Goal: Information Seeking & Learning: Learn about a topic

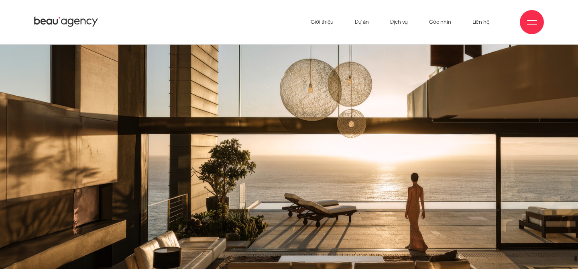
click at [63, 26] on icon at bounding box center [66, 22] width 64 height 12
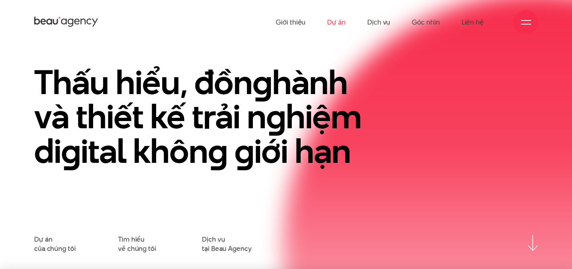
click at [332, 27] on link "Dự án" at bounding box center [336, 22] width 18 height 44
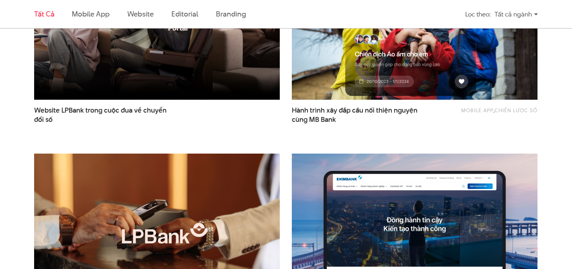
scroll to position [352, 0]
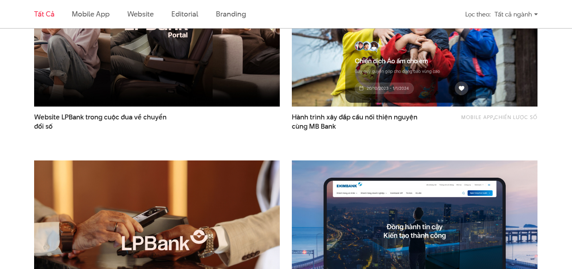
click at [362, 51] on img at bounding box center [415, 23] width 270 height 181
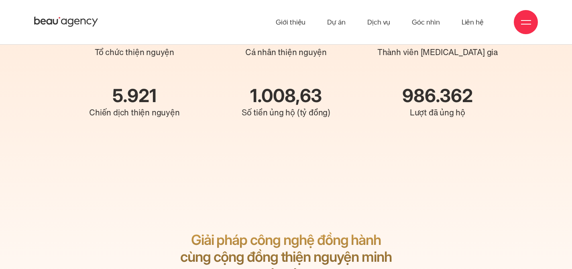
scroll to position [11492, 0]
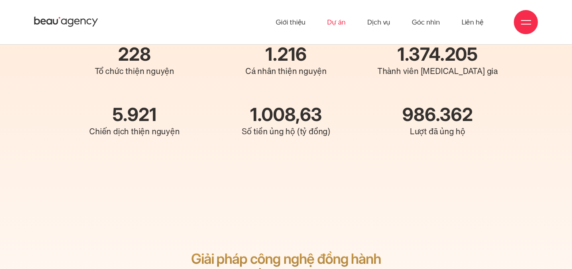
click at [345, 23] on link "Dự án" at bounding box center [336, 22] width 18 height 44
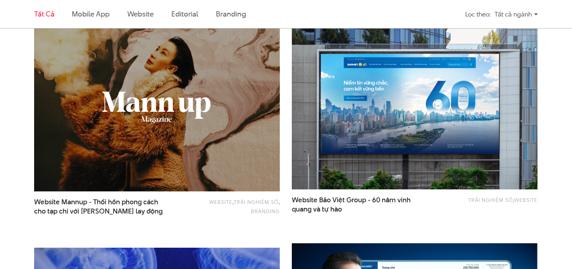
scroll to position [706, 0]
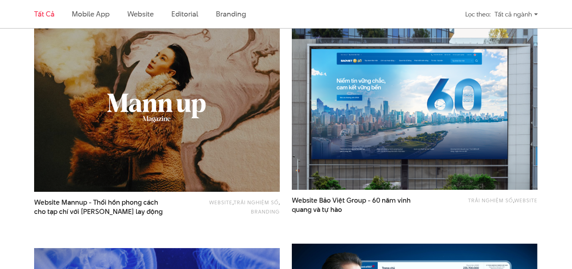
click at [363, 121] on img at bounding box center [415, 106] width 270 height 181
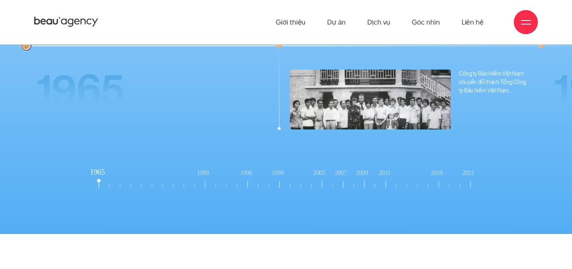
scroll to position [6001, 0]
drag, startPoint x: 368, startPoint y: 184, endPoint x: 356, endPoint y: 185, distance: 12.1
click at [368, 184] on rect at bounding box center [366, 179] width 15 height 19
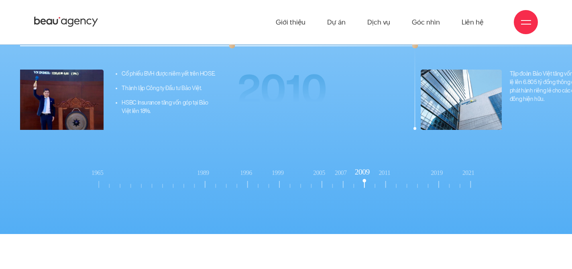
click at [96, 188] on rect at bounding box center [99, 179] width 15 height 19
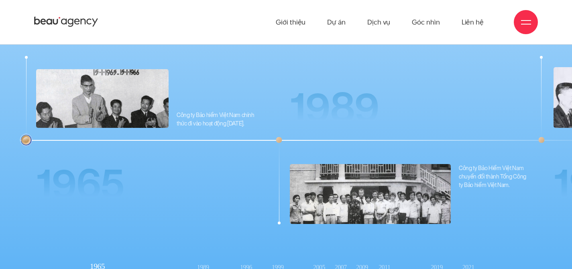
scroll to position [5907, 0]
click at [29, 139] on img "1 / 19" at bounding box center [26, 140] width 10 height 10
click at [285, 142] on div "2 / 19" at bounding box center [279, 140] width 12 height 168
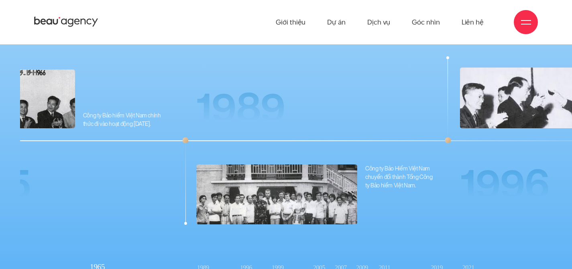
click at [180, 147] on div "2 / 19" at bounding box center [186, 140] width 12 height 168
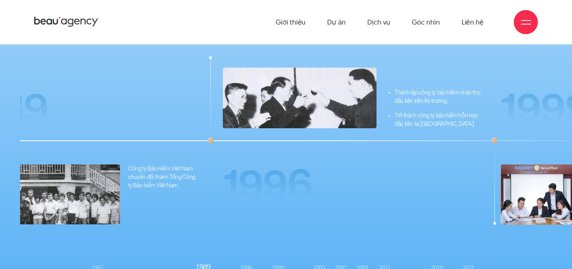
click at [233, 149] on div "Thành lập công ty bảo hiểm nhân thọ đầu tiên trên thị trường. Trở thành công ty…" at bounding box center [344, 104] width 278 height 96
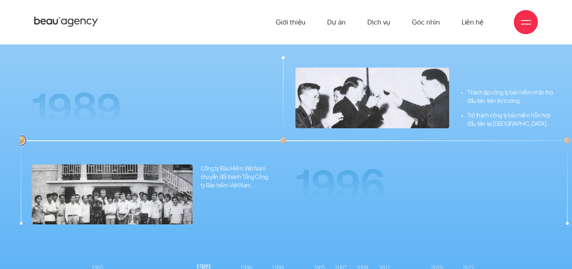
click at [278, 158] on div "Thành lập công ty bảo hiểm nhân thọ đầu tiên trên thị trường. Trở thành công ty…" at bounding box center [417, 200] width 278 height 96
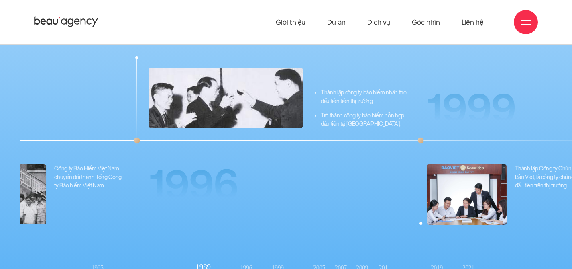
click at [131, 165] on div "Thành lập công ty bảo hiểm nhân thọ đầu tiên trên thị trường. Trở thành công ty…" at bounding box center [270, 200] width 278 height 96
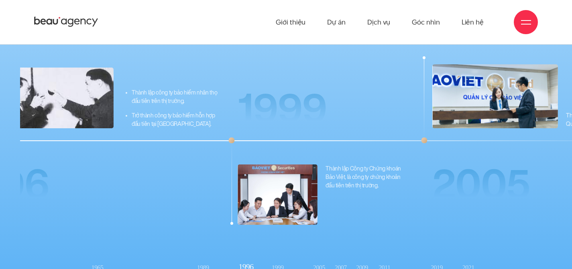
click at [275, 155] on div "Thành lập Công ty Chứng khoán Bảo Việt, là công ty chứng khoản đầu tiên trên th…" at bounding box center [310, 140] width 168 height 168
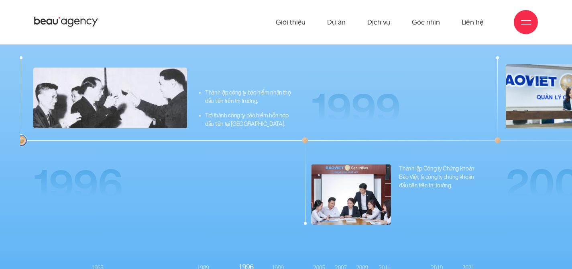
click at [299, 155] on div "Thành lập Công ty Chứng khoán Bảo Việt, là công ty chứng khoản đầu tiên trên th…" at bounding box center [383, 140] width 168 height 168
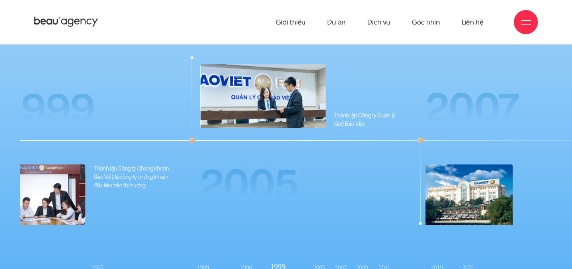
click at [240, 165] on div "Thành lập Công ty Quản lý Quỹ Bảo Việt. 2005 2005" at bounding box center [288, 140] width 204 height 168
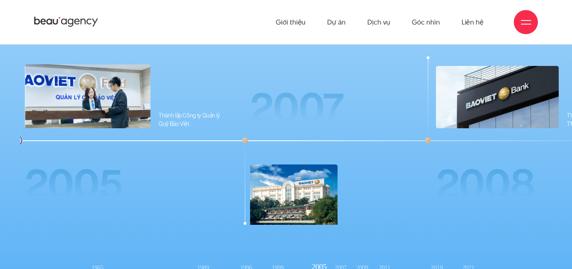
click at [340, 166] on div "2007 2007" at bounding box center [318, 140] width 159 height 168
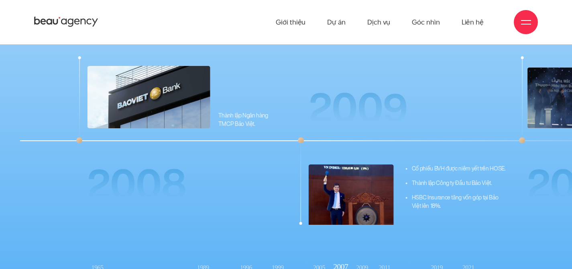
click at [247, 168] on div "Thành lập Ngân hàng TMCP Bảo Việt. 2008" at bounding box center [185, 206] width 197 height 84
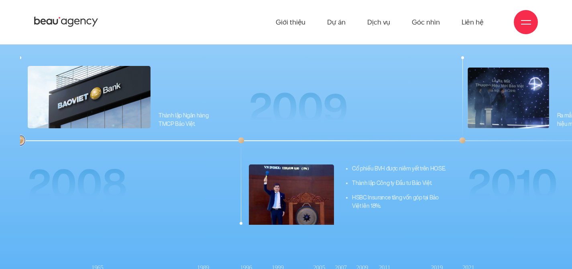
click at [274, 168] on img "8 / 19" at bounding box center [291, 196] width 85 height 64
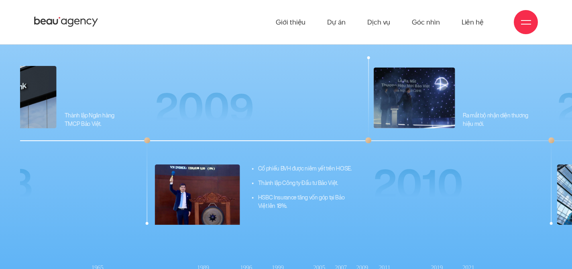
click at [280, 168] on div "Cổ phiếu BVH được niêm yết trên HOSE. Thành lập Công ty Đầu tư Bảo Việt. HSBC I…" at bounding box center [246, 200] width 211 height 96
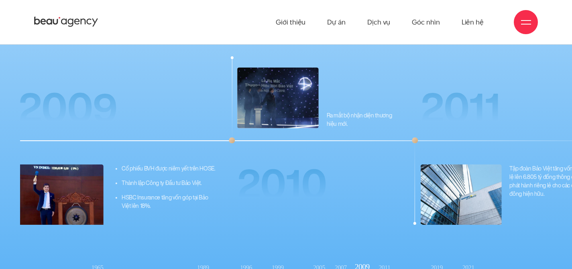
click at [327, 168] on span "2010" at bounding box center [282, 184] width 90 height 48
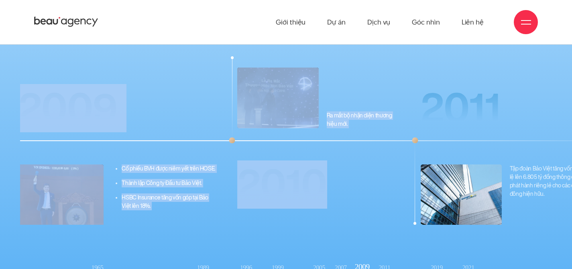
drag, startPoint x: 417, startPoint y: 152, endPoint x: 256, endPoint y: 167, distance: 161.4
click at [308, 163] on div "Công ty Bảo hiểm Việt Nam chính thức đi vào hoạt động [DATE]. 1965 1965" at bounding box center [286, 140] width 532 height 168
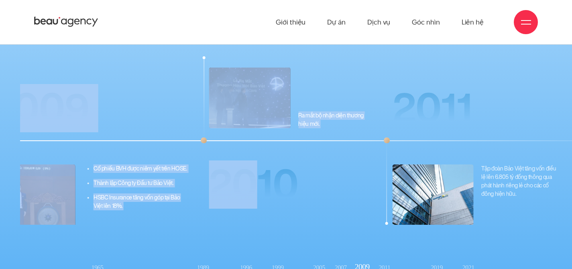
click at [443, 166] on img "10 / 19" at bounding box center [433, 194] width 81 height 61
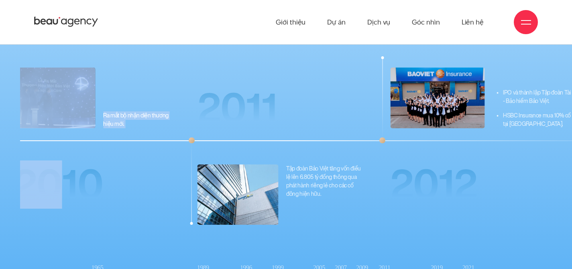
click at [470, 167] on span "2012" at bounding box center [434, 184] width 88 height 48
click at [478, 170] on span "2012" at bounding box center [434, 184] width 88 height 48
click at [364, 172] on p "Tập đoàn Bảo Việt tăng vốn điều lệ lên 6.805 tỷ đồng thông qua phát hành riêng …" at bounding box center [325, 181] width 78 height 34
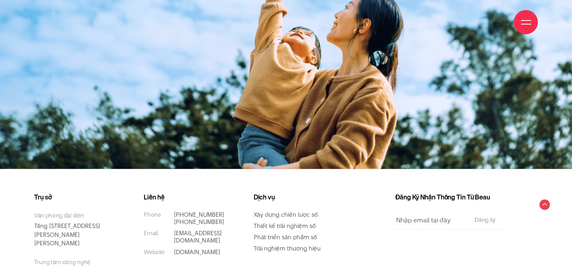
scroll to position [10165, 0]
